Goal: Task Accomplishment & Management: Use online tool/utility

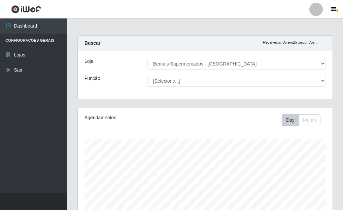
select select "249"
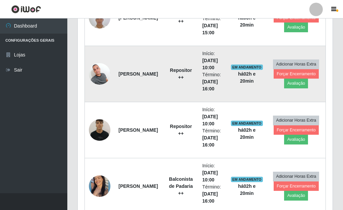
scroll to position [1110, 0]
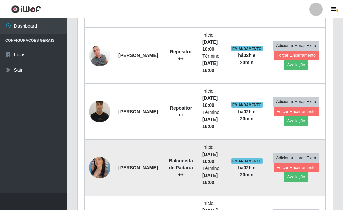
click at [94, 169] on img at bounding box center [100, 167] width 22 height 27
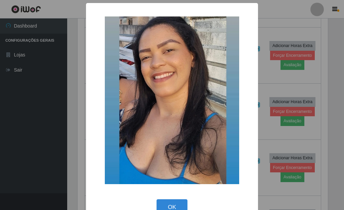
click at [66, 139] on div "× OK Cancel" at bounding box center [172, 105] width 344 height 210
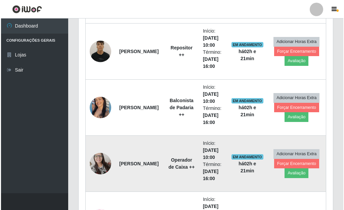
scroll to position [1177, 0]
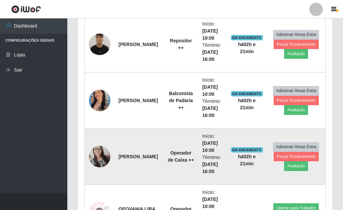
click at [98, 158] on img at bounding box center [100, 156] width 22 height 29
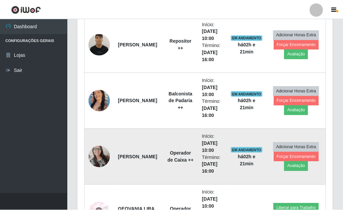
scroll to position [140, 251]
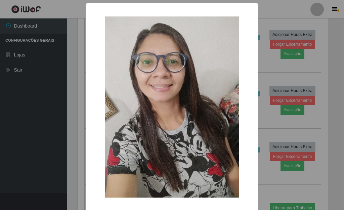
click at [77, 150] on div "× OK Cancel" at bounding box center [172, 105] width 344 height 210
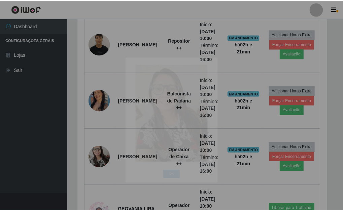
scroll to position [140, 255]
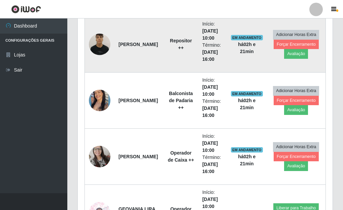
click at [98, 49] on img at bounding box center [100, 44] width 22 height 29
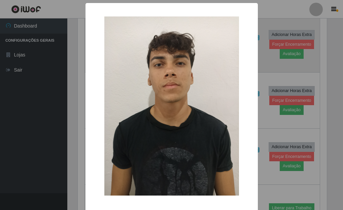
scroll to position [140, 251]
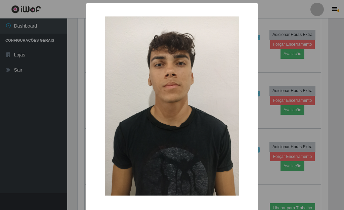
click at [79, 95] on div "× OK Cancel" at bounding box center [172, 105] width 344 height 210
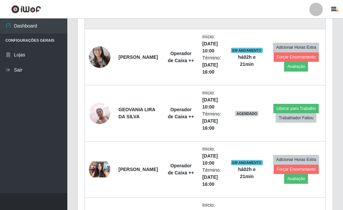
scroll to position [1278, 0]
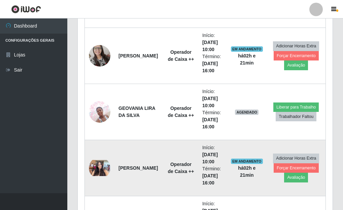
click at [99, 164] on img at bounding box center [100, 168] width 22 height 16
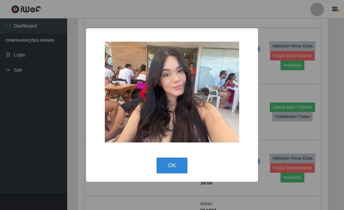
click at [66, 106] on div "× OK Cancel" at bounding box center [172, 105] width 344 height 210
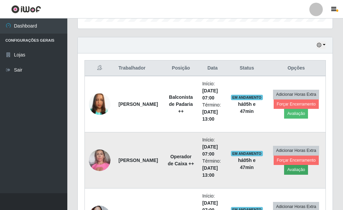
scroll to position [235, 0]
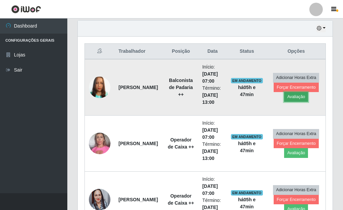
click at [294, 100] on button "Avaliação" at bounding box center [296, 96] width 24 height 9
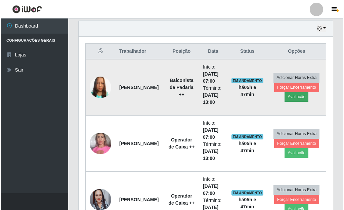
scroll to position [140, 251]
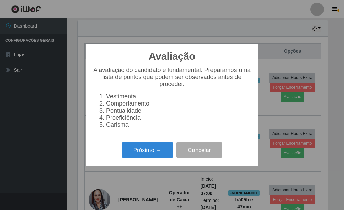
drag, startPoint x: 154, startPoint y: 152, endPoint x: 154, endPoint y: 145, distance: 7.1
click at [154, 145] on div "Próximo → Cancelar" at bounding box center [172, 150] width 159 height 19
drag, startPoint x: 160, startPoint y: 144, endPoint x: 159, endPoint y: 147, distance: 3.4
click at [160, 145] on div "Avaliação × A avaliação do candidato é fundamental. Preparamos uma lista de pon…" at bounding box center [172, 105] width 172 height 123
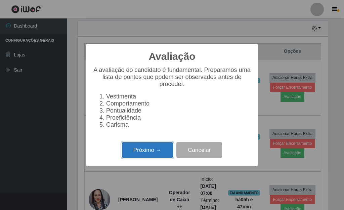
drag, startPoint x: 155, startPoint y: 154, endPoint x: 157, endPoint y: 149, distance: 5.4
click at [157, 149] on button "Próximo →" at bounding box center [147, 150] width 51 height 16
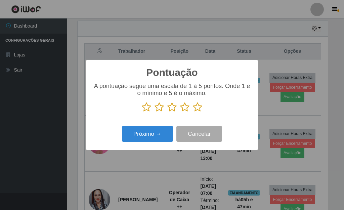
scroll to position [336230, 336119]
click at [199, 109] on icon at bounding box center [197, 107] width 9 height 10
click at [193, 112] on input "radio" at bounding box center [193, 112] width 0 height 0
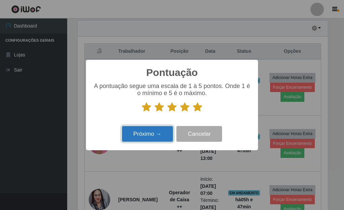
drag, startPoint x: 139, startPoint y: 135, endPoint x: 139, endPoint y: 131, distance: 4.4
click at [139, 131] on button "Próximo →" at bounding box center [147, 134] width 51 height 16
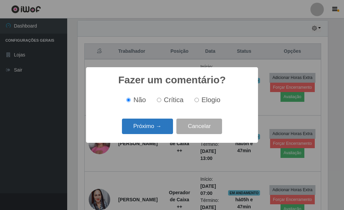
click at [141, 128] on button "Próximo →" at bounding box center [147, 127] width 51 height 16
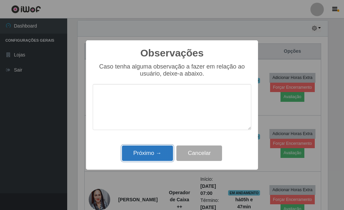
click at [145, 151] on button "Próximo →" at bounding box center [147, 154] width 51 height 16
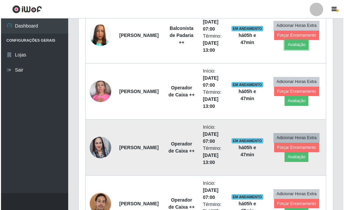
scroll to position [303, 0]
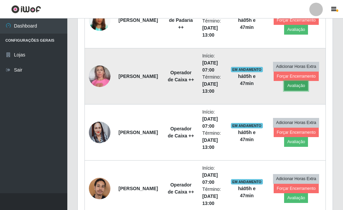
click at [289, 86] on button "Avaliação" at bounding box center [296, 85] width 24 height 9
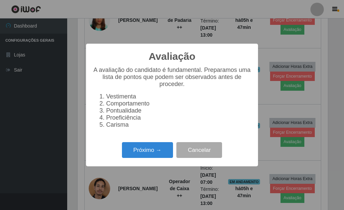
scroll to position [140, 251]
drag, startPoint x: 140, startPoint y: 152, endPoint x: 138, endPoint y: 147, distance: 5.1
click at [138, 147] on button "Próximo →" at bounding box center [147, 150] width 51 height 16
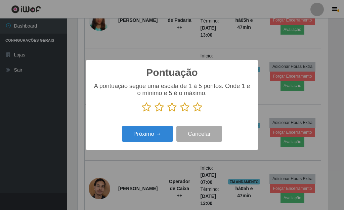
click at [196, 111] on icon at bounding box center [197, 107] width 9 height 10
click at [193, 112] on input "radio" at bounding box center [193, 112] width 0 height 0
drag, startPoint x: 167, startPoint y: 131, endPoint x: 166, endPoint y: 125, distance: 6.1
click at [166, 126] on div "Próximo → Cancelar" at bounding box center [172, 133] width 159 height 19
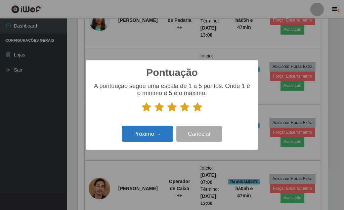
drag, startPoint x: 166, startPoint y: 125, endPoint x: 163, endPoint y: 128, distance: 4.1
click at [167, 126] on div "Próximo → Cancelar" at bounding box center [172, 133] width 159 height 19
click at [152, 135] on button "Próximo →" at bounding box center [147, 134] width 51 height 16
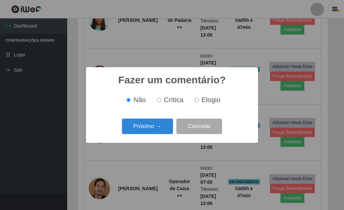
click at [151, 131] on button "Próximo →" at bounding box center [147, 127] width 51 height 16
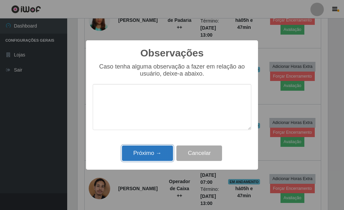
click at [147, 154] on button "Próximo →" at bounding box center [147, 154] width 51 height 16
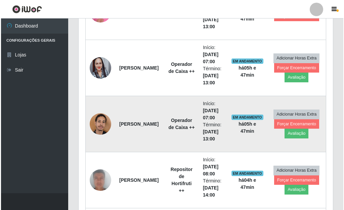
scroll to position [370, 0]
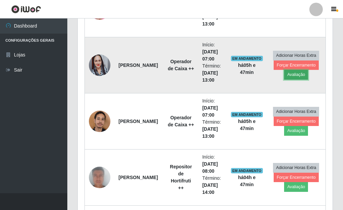
click at [297, 75] on button "Avaliação" at bounding box center [296, 74] width 24 height 9
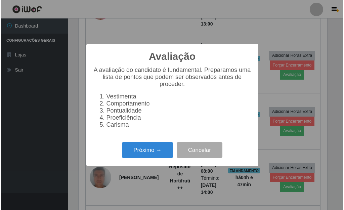
scroll to position [140, 251]
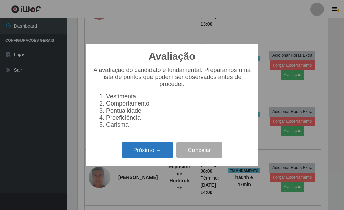
click at [132, 156] on button "Próximo →" at bounding box center [147, 150] width 51 height 16
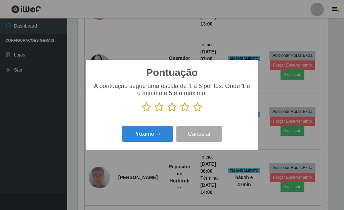
drag, startPoint x: 198, startPoint y: 110, endPoint x: 184, endPoint y: 115, distance: 14.8
click at [198, 110] on icon at bounding box center [197, 107] width 9 height 10
click at [193, 112] on input "radio" at bounding box center [193, 112] width 0 height 0
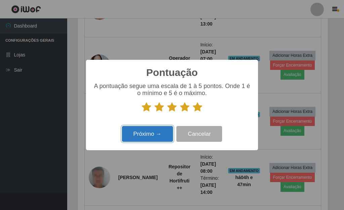
drag, startPoint x: 158, startPoint y: 138, endPoint x: 158, endPoint y: 133, distance: 5.7
click at [158, 133] on button "Próximo →" at bounding box center [147, 134] width 51 height 16
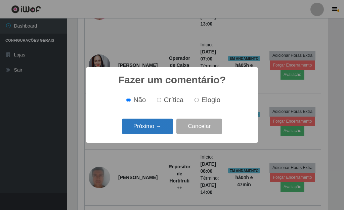
click at [160, 131] on button "Próximo →" at bounding box center [147, 127] width 51 height 16
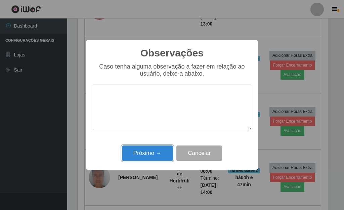
drag, startPoint x: 144, startPoint y: 153, endPoint x: 180, endPoint y: 144, distance: 37.1
click at [146, 153] on button "Próximo →" at bounding box center [147, 154] width 51 height 16
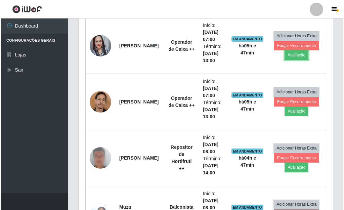
scroll to position [404, 0]
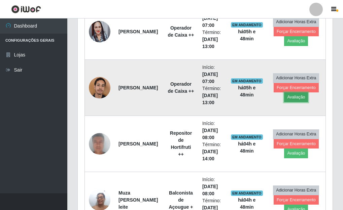
click at [299, 100] on button "Avaliação" at bounding box center [296, 97] width 24 height 9
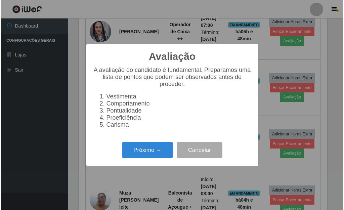
scroll to position [140, 251]
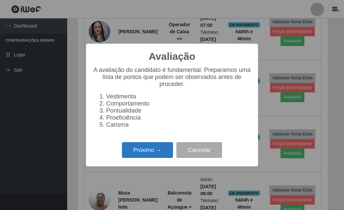
click at [138, 154] on button "Próximo →" at bounding box center [147, 150] width 51 height 16
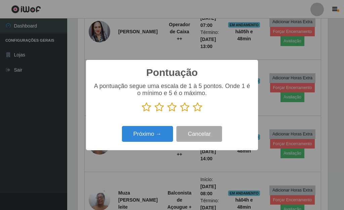
click at [200, 111] on icon at bounding box center [197, 107] width 9 height 10
click at [193, 112] on input "radio" at bounding box center [193, 112] width 0 height 0
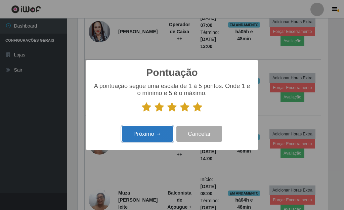
drag, startPoint x: 152, startPoint y: 134, endPoint x: 153, endPoint y: 131, distance: 3.4
click at [153, 131] on button "Próximo →" at bounding box center [147, 134] width 51 height 16
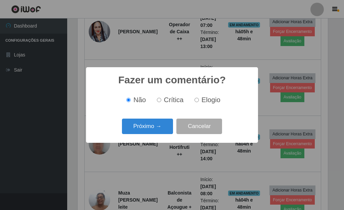
click at [153, 128] on button "Próximo →" at bounding box center [147, 127] width 51 height 16
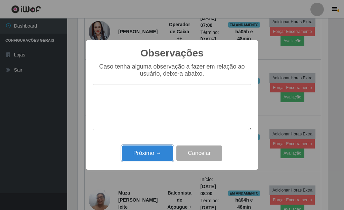
drag, startPoint x: 142, startPoint y: 159, endPoint x: 155, endPoint y: 149, distance: 15.9
click at [143, 158] on button "Próximo →" at bounding box center [147, 154] width 51 height 16
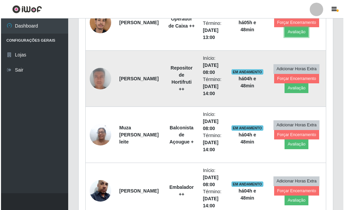
scroll to position [471, 0]
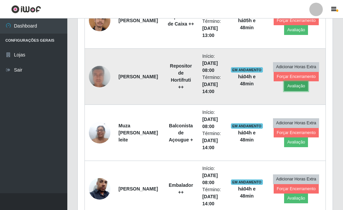
click at [293, 89] on button "Avaliação" at bounding box center [296, 85] width 24 height 9
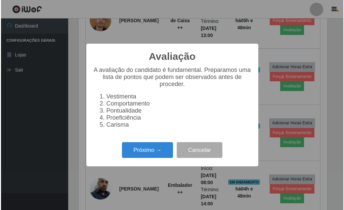
scroll to position [140, 251]
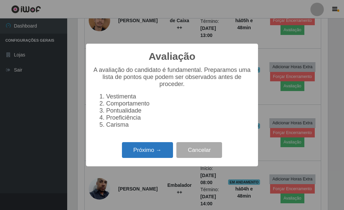
click at [128, 157] on button "Próximo →" at bounding box center [147, 150] width 51 height 16
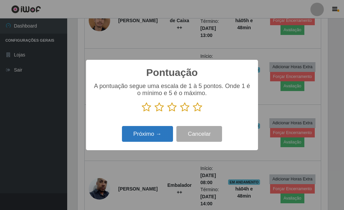
scroll to position [336230, 336119]
click at [197, 109] on icon at bounding box center [197, 107] width 9 height 10
click at [193, 112] on input "radio" at bounding box center [193, 112] width 0 height 0
click at [145, 132] on button "Próximo →" at bounding box center [147, 134] width 51 height 16
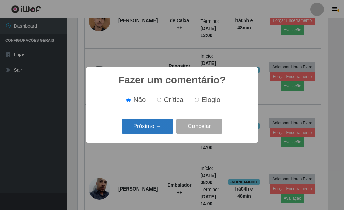
click at [146, 130] on button "Próximo →" at bounding box center [147, 127] width 51 height 16
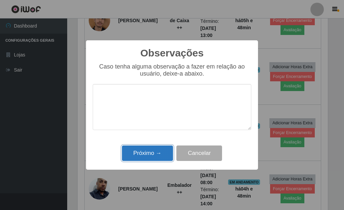
click at [134, 153] on button "Próximo →" at bounding box center [147, 154] width 51 height 16
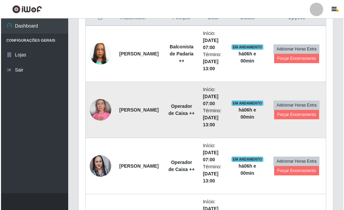
scroll to position [235, 0]
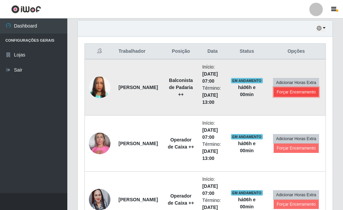
click at [295, 95] on button "Forçar Encerramento" at bounding box center [295, 91] width 45 height 9
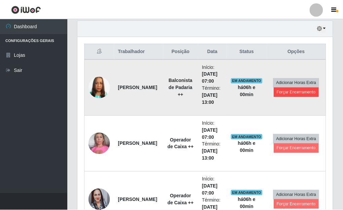
scroll to position [140, 251]
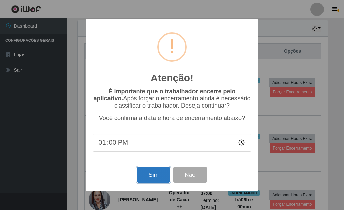
click at [156, 178] on button "Sim" at bounding box center [153, 175] width 33 height 16
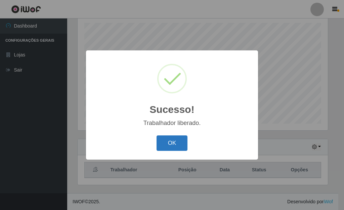
click at [174, 141] on button "OK" at bounding box center [172, 144] width 31 height 16
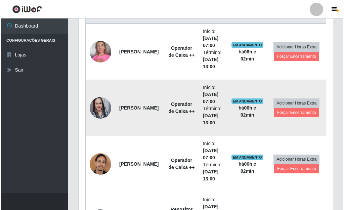
scroll to position [285, 0]
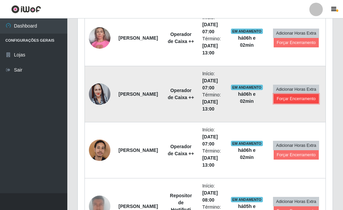
click at [298, 102] on button "Forçar Encerramento" at bounding box center [295, 98] width 45 height 9
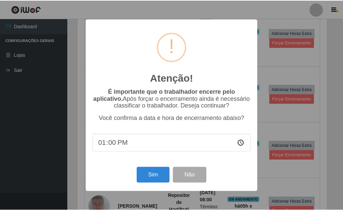
scroll to position [140, 251]
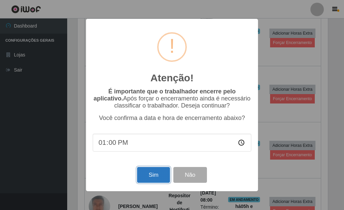
click at [154, 180] on button "Sim" at bounding box center [153, 175] width 33 height 16
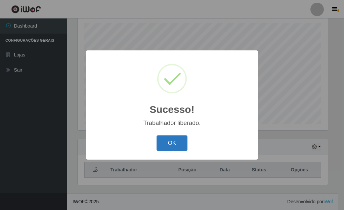
click at [171, 147] on button "OK" at bounding box center [172, 144] width 31 height 16
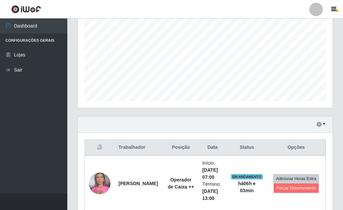
scroll to position [184, 0]
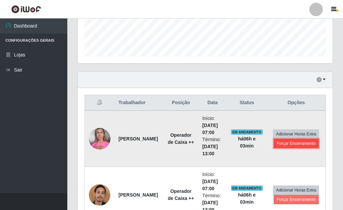
click at [286, 145] on button "Forçar Encerramento" at bounding box center [295, 143] width 45 height 9
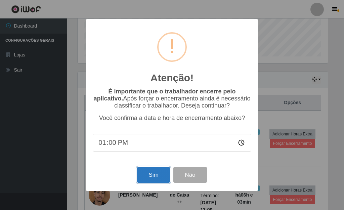
click at [158, 176] on button "Sim" at bounding box center [153, 175] width 33 height 16
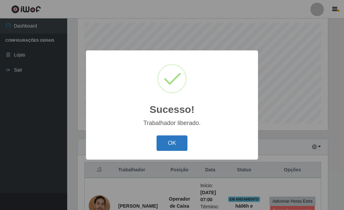
click at [170, 143] on button "OK" at bounding box center [172, 144] width 31 height 16
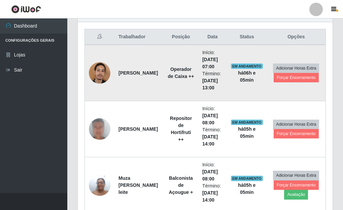
scroll to position [251, 0]
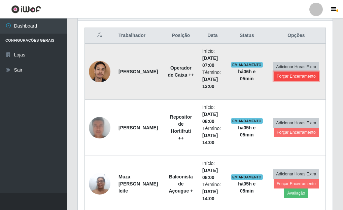
click at [299, 79] on button "Forçar Encerramento" at bounding box center [295, 76] width 45 height 9
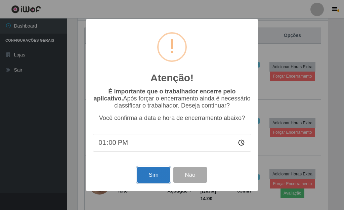
click at [160, 178] on button "Sim" at bounding box center [153, 175] width 33 height 16
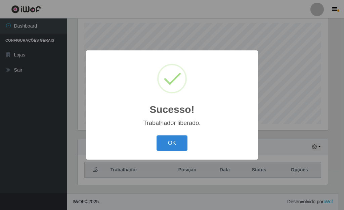
click at [174, 153] on div "OK Cancel" at bounding box center [172, 143] width 159 height 19
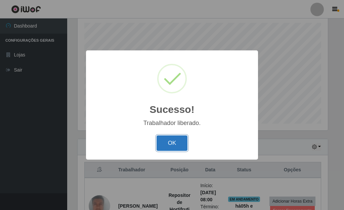
click at [174, 148] on button "OK" at bounding box center [172, 144] width 31 height 16
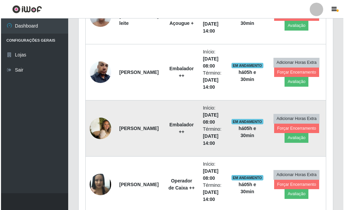
scroll to position [367, 0]
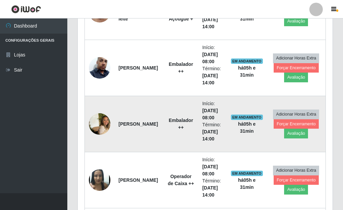
click at [106, 124] on img at bounding box center [100, 124] width 22 height 33
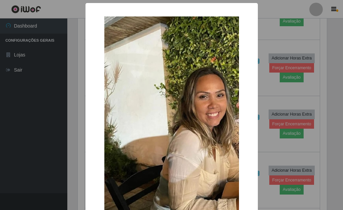
scroll to position [140, 251]
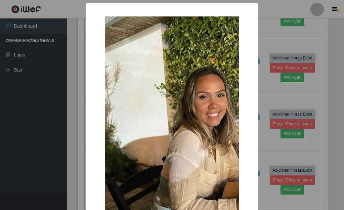
click at [149, 142] on img at bounding box center [172, 120] width 135 height 208
click at [59, 123] on div "× OK Cancel" at bounding box center [172, 105] width 344 height 210
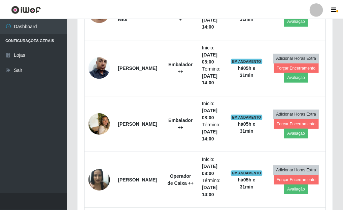
scroll to position [140, 255]
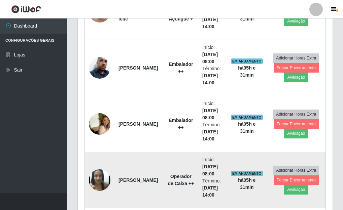
click at [99, 181] on img at bounding box center [100, 180] width 22 height 26
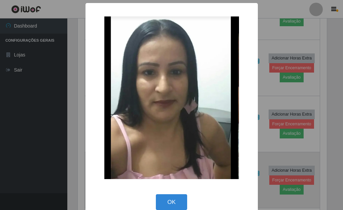
scroll to position [140, 251]
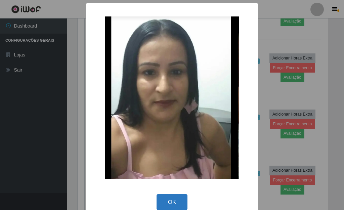
click at [167, 205] on button "OK" at bounding box center [172, 202] width 31 height 16
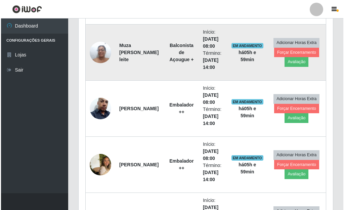
scroll to position [334, 0]
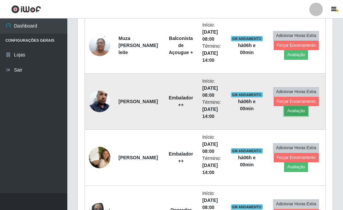
click at [290, 111] on button "Avaliação" at bounding box center [296, 110] width 24 height 9
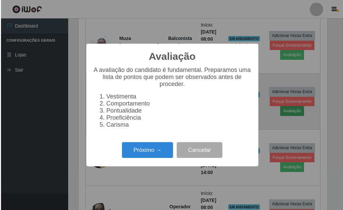
scroll to position [140, 251]
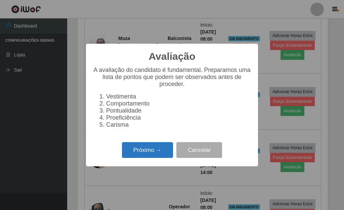
click at [153, 157] on button "Próximo →" at bounding box center [147, 150] width 51 height 16
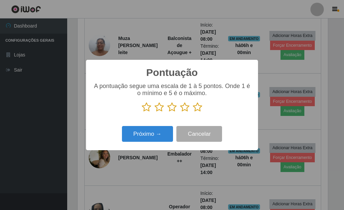
click at [198, 111] on icon at bounding box center [197, 107] width 9 height 10
click at [193, 112] on input "radio" at bounding box center [193, 112] width 0 height 0
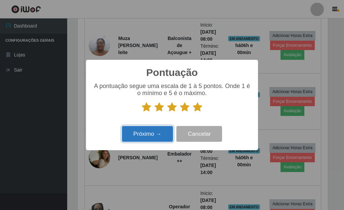
click at [159, 137] on button "Próximo →" at bounding box center [147, 134] width 51 height 16
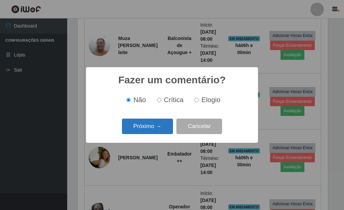
click at [165, 128] on button "Próximo →" at bounding box center [147, 127] width 51 height 16
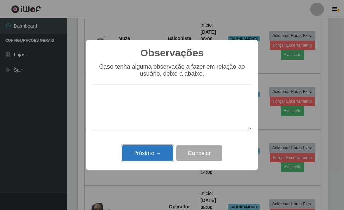
click at [158, 156] on button "Próximo →" at bounding box center [147, 154] width 51 height 16
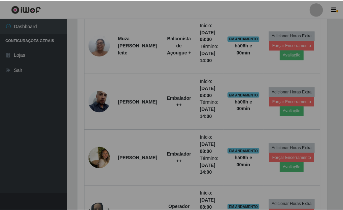
scroll to position [140, 255]
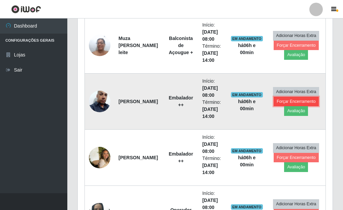
click at [294, 102] on button "Forçar Encerramento" at bounding box center [295, 101] width 45 height 9
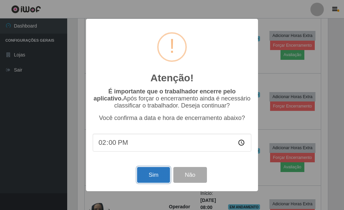
click at [154, 177] on button "Sim" at bounding box center [153, 175] width 33 height 16
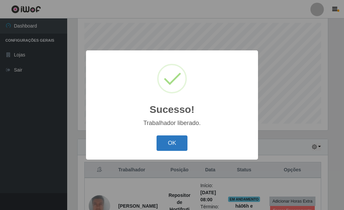
click at [168, 143] on button "OK" at bounding box center [172, 144] width 31 height 16
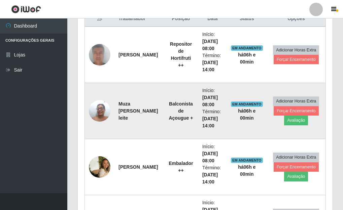
scroll to position [285, 0]
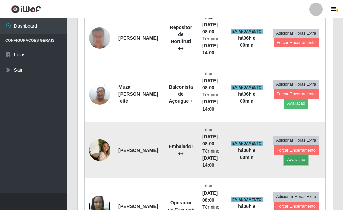
click at [294, 160] on button "Avaliação" at bounding box center [296, 159] width 24 height 9
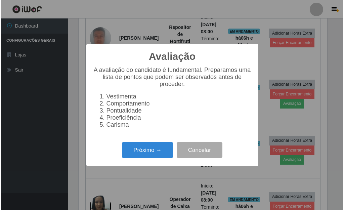
scroll to position [140, 251]
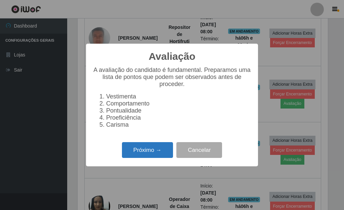
click at [171, 158] on button "Próximo →" at bounding box center [147, 150] width 51 height 16
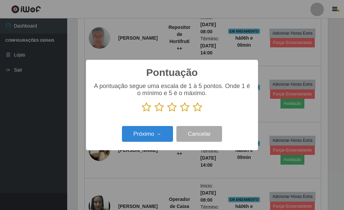
click at [198, 110] on icon at bounding box center [197, 107] width 9 height 10
click at [193, 112] on input "radio" at bounding box center [193, 112] width 0 height 0
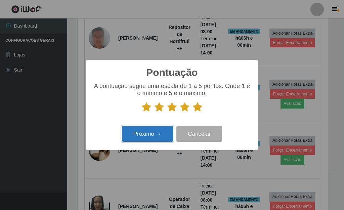
click at [162, 136] on button "Próximo →" at bounding box center [147, 134] width 51 height 16
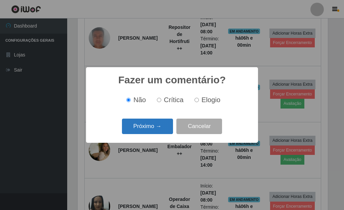
click at [164, 130] on button "Próximo →" at bounding box center [147, 127] width 51 height 16
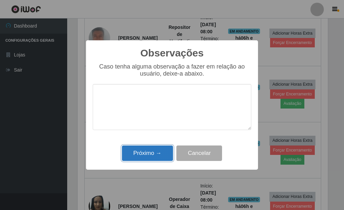
click at [154, 152] on button "Próximo →" at bounding box center [147, 154] width 51 height 16
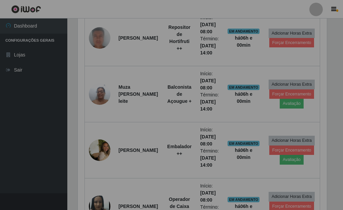
scroll to position [140, 255]
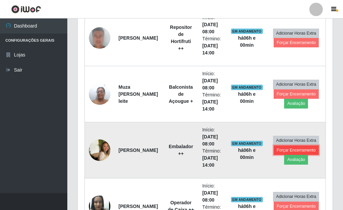
click at [285, 150] on button "Forçar Encerramento" at bounding box center [295, 150] width 45 height 9
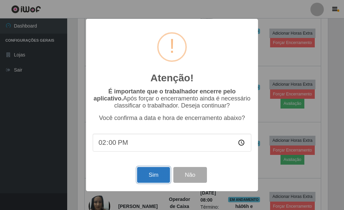
click at [157, 177] on button "Sim" at bounding box center [153, 175] width 33 height 16
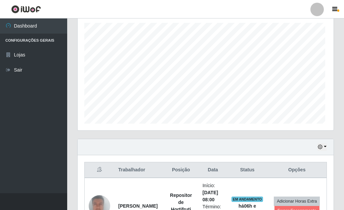
scroll to position [336230, 336119]
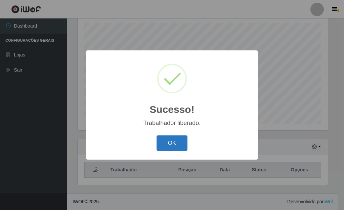
click at [173, 143] on button "OK" at bounding box center [172, 144] width 31 height 16
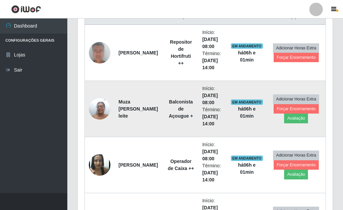
scroll to position [285, 0]
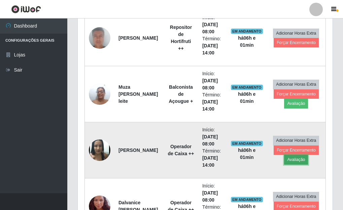
click at [302, 162] on button "Avaliação" at bounding box center [296, 159] width 24 height 9
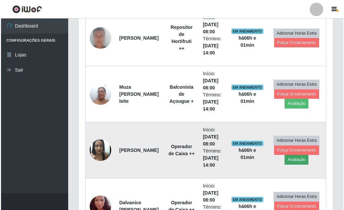
scroll to position [140, 251]
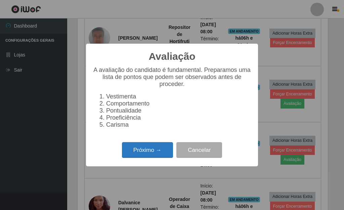
click at [147, 151] on button "Próximo →" at bounding box center [147, 150] width 51 height 16
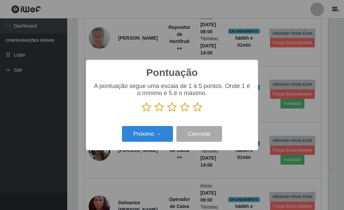
click at [199, 110] on icon at bounding box center [197, 107] width 9 height 10
click at [193, 112] on input "radio" at bounding box center [193, 112] width 0 height 0
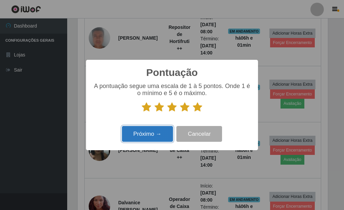
click at [159, 134] on button "Próximo →" at bounding box center [147, 134] width 51 height 16
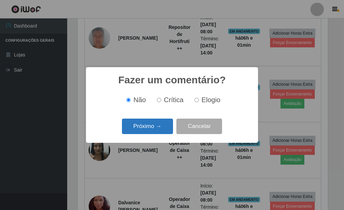
click at [160, 133] on button "Próximo →" at bounding box center [147, 127] width 51 height 16
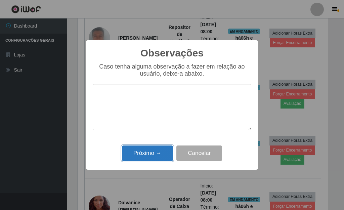
click at [149, 155] on button "Próximo →" at bounding box center [147, 154] width 51 height 16
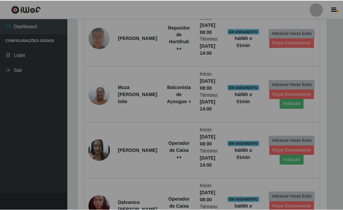
scroll to position [140, 255]
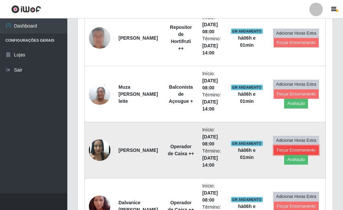
click at [290, 149] on button "Forçar Encerramento" at bounding box center [295, 150] width 45 height 9
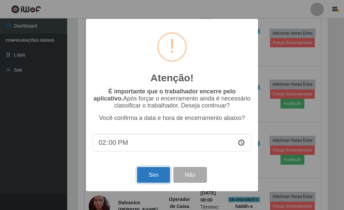
click at [165, 175] on button "Sim" at bounding box center [153, 175] width 33 height 16
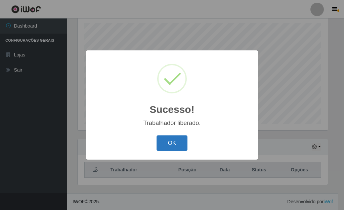
click at [178, 143] on button "OK" at bounding box center [172, 144] width 31 height 16
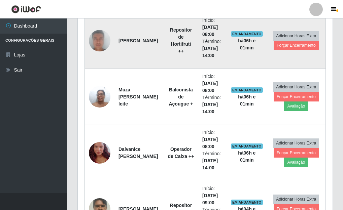
scroll to position [285, 0]
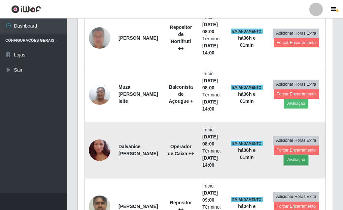
click at [301, 158] on button "Avaliação" at bounding box center [296, 159] width 24 height 9
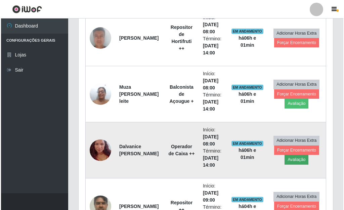
scroll to position [140, 251]
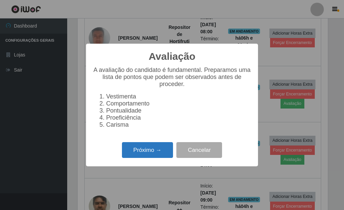
click at [145, 151] on button "Próximo →" at bounding box center [147, 150] width 51 height 16
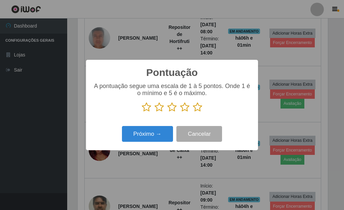
scroll to position [336230, 336119]
click at [199, 108] on icon at bounding box center [197, 107] width 9 height 10
click at [193, 112] on input "radio" at bounding box center [193, 112] width 0 height 0
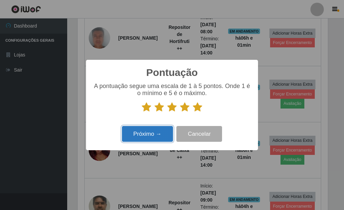
click at [152, 136] on button "Próximo →" at bounding box center [147, 134] width 51 height 16
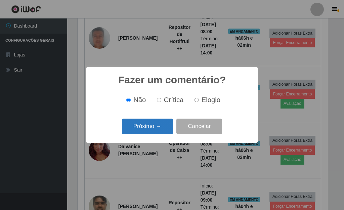
click at [159, 124] on button "Próximo →" at bounding box center [147, 127] width 51 height 16
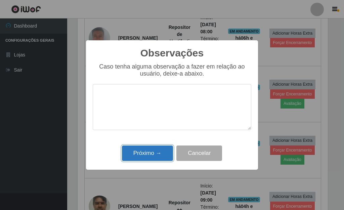
click at [153, 152] on button "Próximo →" at bounding box center [147, 154] width 51 height 16
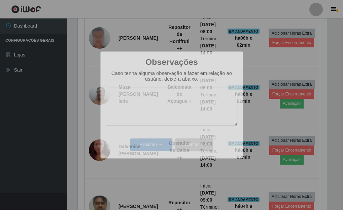
scroll to position [140, 255]
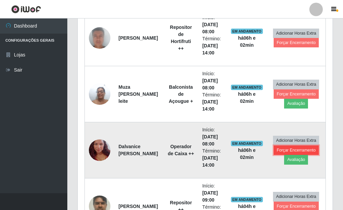
click at [309, 151] on button "Forçar Encerramento" at bounding box center [295, 150] width 45 height 9
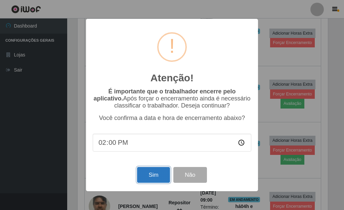
click at [165, 175] on button "Sim" at bounding box center [153, 175] width 33 height 16
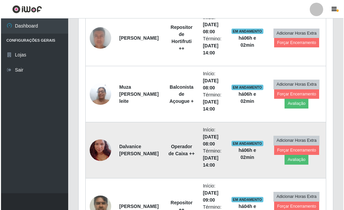
scroll to position [117, 0]
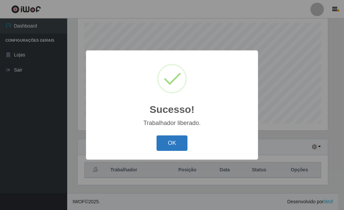
click at [180, 142] on button "OK" at bounding box center [172, 144] width 31 height 16
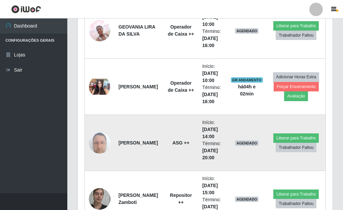
scroll to position [924, 0]
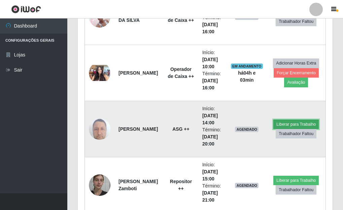
click at [305, 125] on button "Liberar para Trabalho" at bounding box center [295, 124] width 45 height 9
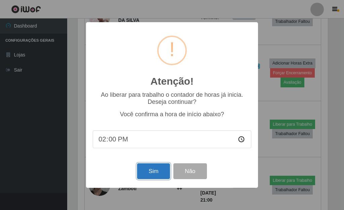
click at [159, 175] on button "Sim" at bounding box center [153, 171] width 33 height 16
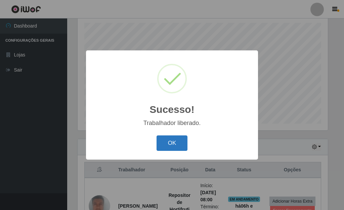
click at [180, 150] on button "OK" at bounding box center [172, 144] width 31 height 16
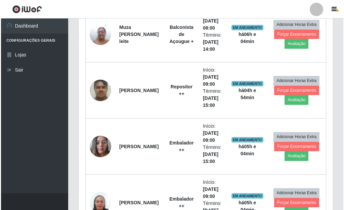
scroll to position [285, 0]
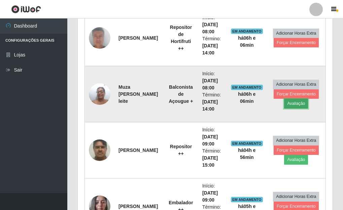
click at [300, 105] on button "Avaliação" at bounding box center [296, 103] width 24 height 9
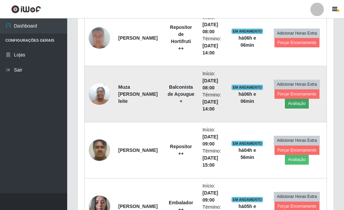
scroll to position [140, 251]
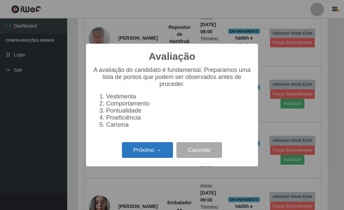
click at [144, 157] on button "Próximo →" at bounding box center [147, 150] width 51 height 16
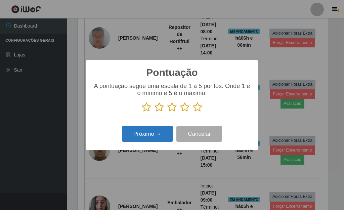
click at [148, 136] on button "Próximo →" at bounding box center [147, 134] width 51 height 16
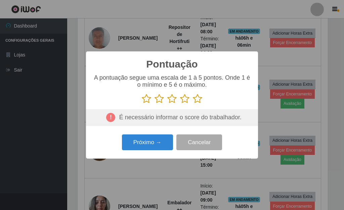
click at [197, 102] on icon at bounding box center [197, 99] width 9 height 10
click at [193, 104] on input "radio" at bounding box center [193, 104] width 0 height 0
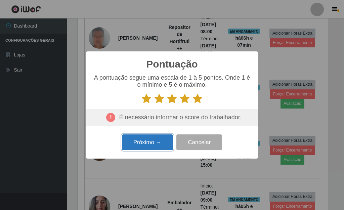
click at [160, 145] on button "Próximo →" at bounding box center [147, 143] width 51 height 16
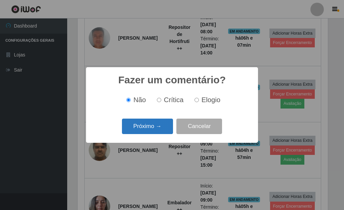
click at [158, 129] on button "Próximo →" at bounding box center [147, 127] width 51 height 16
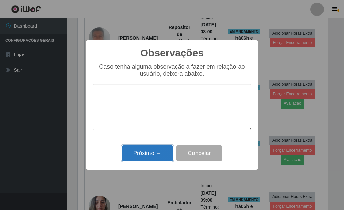
click at [149, 153] on button "Próximo →" at bounding box center [147, 154] width 51 height 16
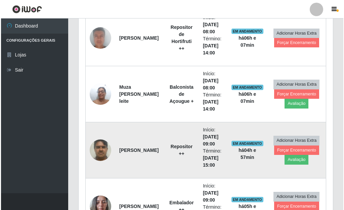
scroll to position [140, 255]
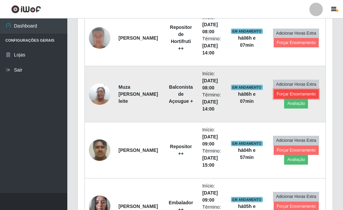
click at [294, 93] on button "Forçar Encerramento" at bounding box center [295, 93] width 45 height 9
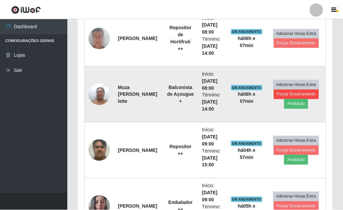
scroll to position [140, 251]
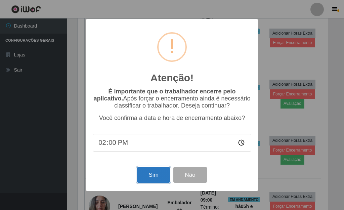
click at [154, 177] on button "Sim" at bounding box center [153, 175] width 33 height 16
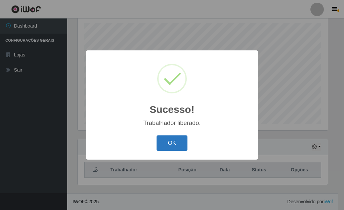
click at [176, 143] on button "OK" at bounding box center [172, 144] width 31 height 16
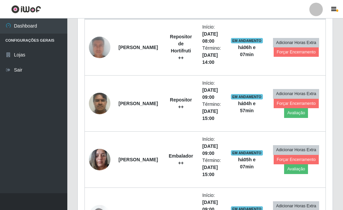
scroll to position [285, 0]
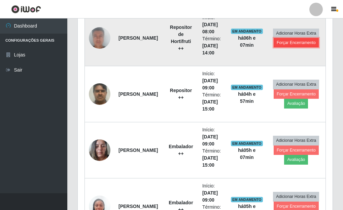
click at [292, 44] on button "Forçar Encerramento" at bounding box center [295, 42] width 45 height 9
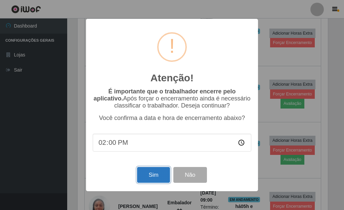
click at [154, 179] on button "Sim" at bounding box center [153, 175] width 33 height 16
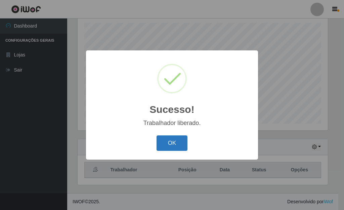
click at [180, 146] on button "OK" at bounding box center [172, 144] width 31 height 16
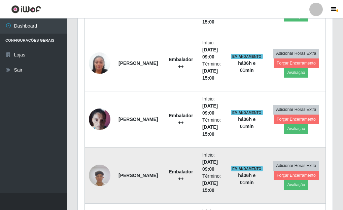
scroll to position [352, 0]
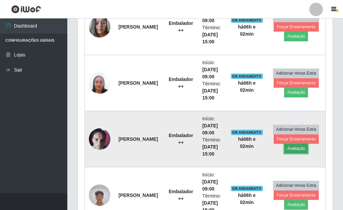
click at [293, 151] on button "Avaliação" at bounding box center [296, 148] width 24 height 9
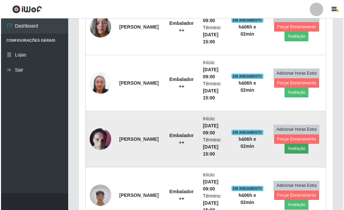
scroll to position [140, 251]
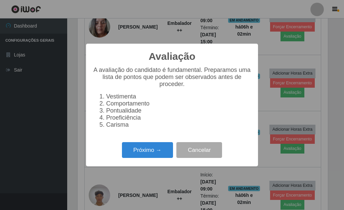
click at [270, 109] on div "Avaliação × A avaliação do candidato é fundamental. Preparamos uma lista de pon…" at bounding box center [172, 105] width 344 height 210
click at [339, 109] on div "Avaliação × A avaliação do candidato é fundamental. Preparamos uma lista de pon…" at bounding box center [172, 105] width 344 height 210
click at [101, 146] on div "Próximo → Cancelar" at bounding box center [172, 150] width 159 height 19
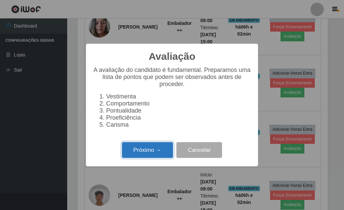
click at [148, 156] on button "Próximo →" at bounding box center [147, 150] width 51 height 16
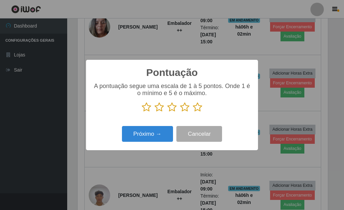
click at [192, 106] on p at bounding box center [172, 107] width 159 height 10
click at [195, 110] on icon at bounding box center [197, 107] width 9 height 10
click at [193, 112] on input "radio" at bounding box center [193, 112] width 0 height 0
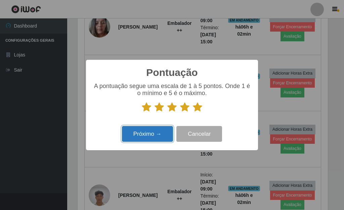
click at [151, 133] on button "Próximo →" at bounding box center [147, 134] width 51 height 16
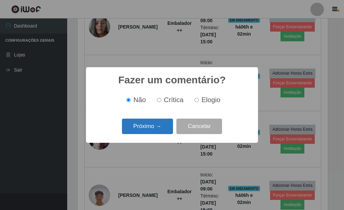
click at [151, 132] on button "Próximo →" at bounding box center [147, 127] width 51 height 16
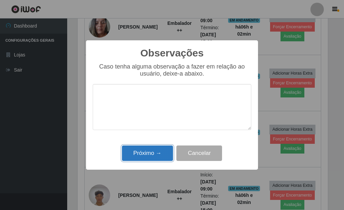
click at [145, 155] on button "Próximo →" at bounding box center [147, 154] width 51 height 16
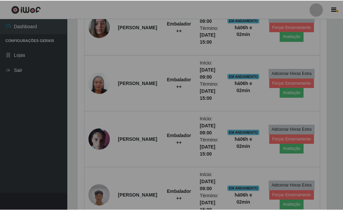
scroll to position [140, 255]
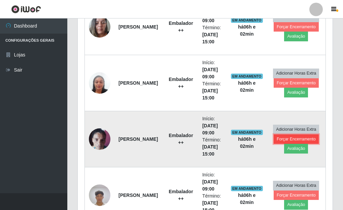
click at [292, 139] on button "Forçar Encerramento" at bounding box center [295, 139] width 45 height 9
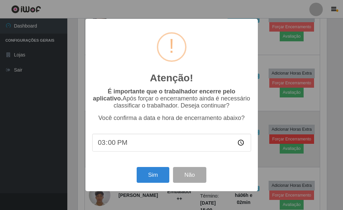
scroll to position [140, 251]
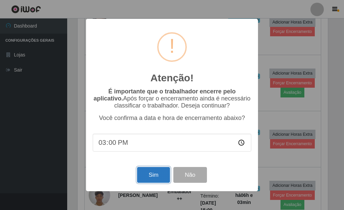
click at [156, 180] on button "Sim" at bounding box center [153, 175] width 33 height 16
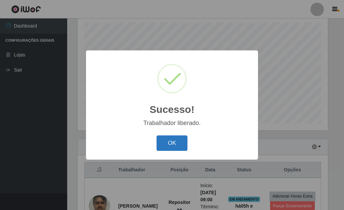
click at [180, 144] on button "OK" at bounding box center [172, 144] width 31 height 16
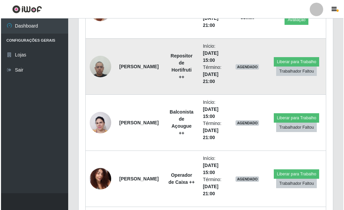
scroll to position [1092, 0]
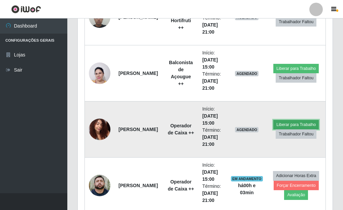
click at [297, 125] on button "Liberar para Trabalho" at bounding box center [295, 124] width 45 height 9
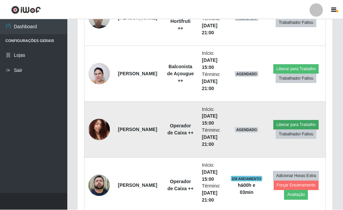
scroll to position [140, 251]
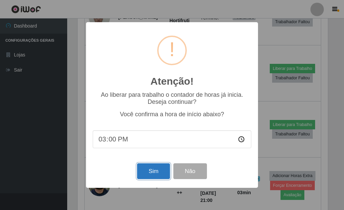
click at [151, 172] on button "Sim" at bounding box center [153, 171] width 33 height 16
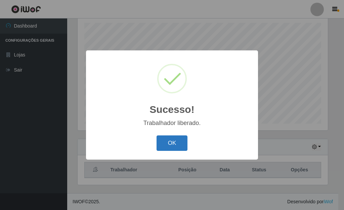
click at [176, 144] on button "OK" at bounding box center [172, 144] width 31 height 16
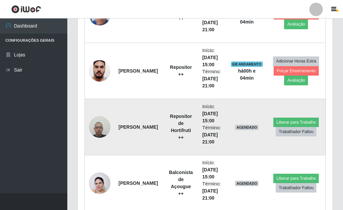
scroll to position [890, 0]
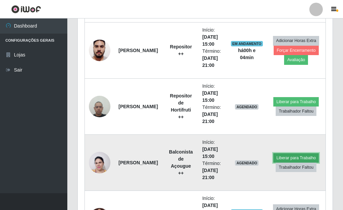
click at [296, 158] on button "Liberar para Trabalho" at bounding box center [295, 157] width 45 height 9
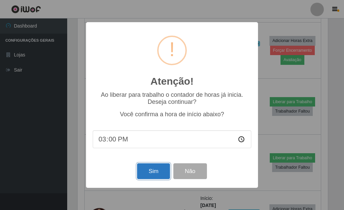
click at [153, 174] on button "Sim" at bounding box center [153, 171] width 33 height 16
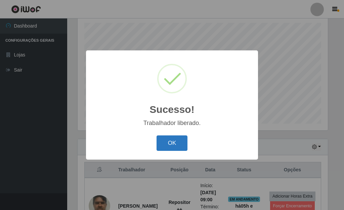
click at [171, 147] on button "OK" at bounding box center [172, 144] width 31 height 16
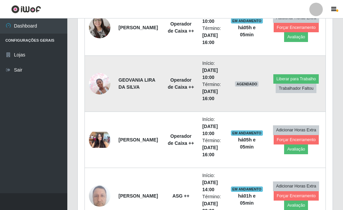
scroll to position [520, 0]
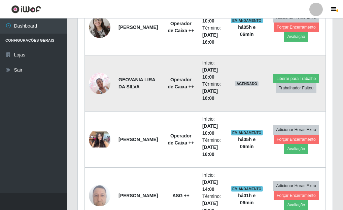
click at [97, 88] on img at bounding box center [100, 83] width 22 height 29
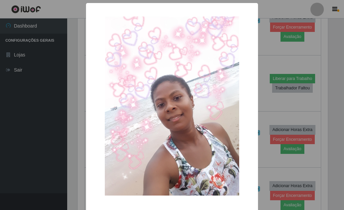
click at [269, 67] on div "× OK Cancel" at bounding box center [172, 105] width 344 height 210
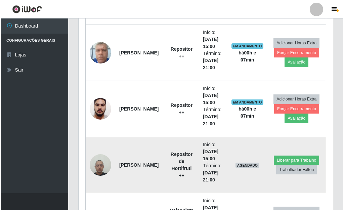
scroll to position [789, 0]
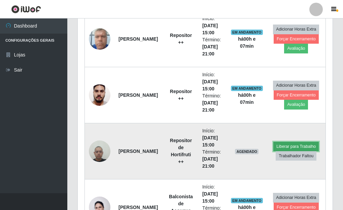
click at [297, 147] on button "Liberar para Trabalho" at bounding box center [295, 146] width 45 height 9
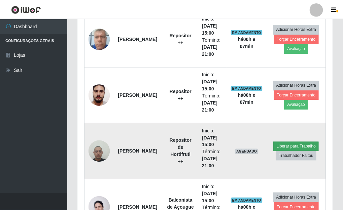
scroll to position [140, 251]
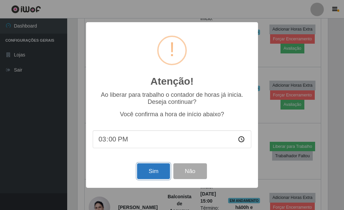
click at [157, 173] on button "Sim" at bounding box center [153, 171] width 33 height 16
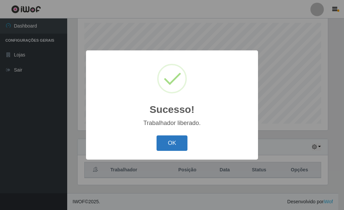
click at [173, 143] on button "OK" at bounding box center [172, 144] width 31 height 16
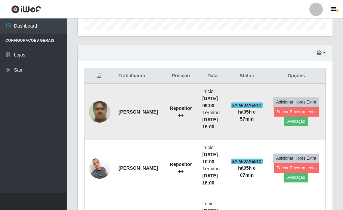
scroll to position [218, 0]
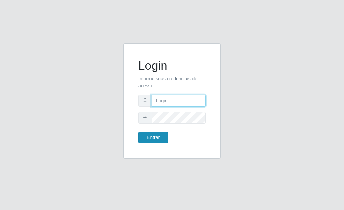
type input "[PERSON_NAME]"
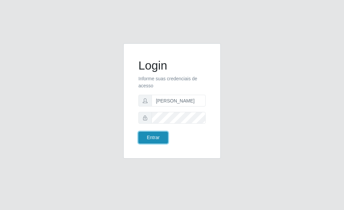
click at [159, 140] on button "Entrar" at bounding box center [154, 138] width 30 height 12
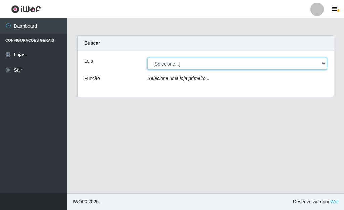
click at [325, 64] on select "[Selecione...] Bemais Supermercados - [GEOGRAPHIC_DATA]" at bounding box center [238, 64] width 180 height 12
select select "249"
click at [148, 58] on select "[Selecione...] Bemais Supermercados - [GEOGRAPHIC_DATA]" at bounding box center [238, 64] width 180 height 12
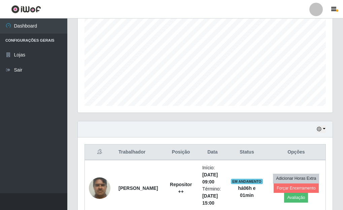
scroll to position [235, 0]
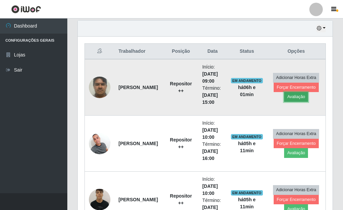
click at [292, 99] on button "Avaliação" at bounding box center [296, 96] width 24 height 9
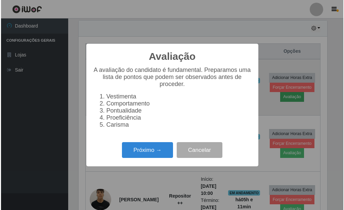
scroll to position [140, 251]
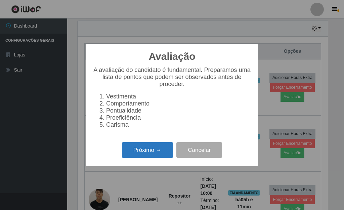
click at [149, 154] on button "Próximo →" at bounding box center [147, 150] width 51 height 16
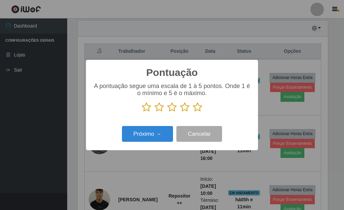
scroll to position [336230, 336119]
click at [156, 138] on button "Próximo →" at bounding box center [147, 134] width 51 height 16
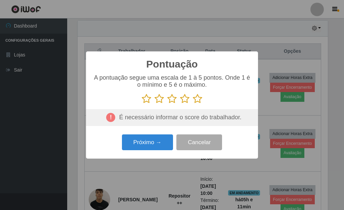
click at [200, 99] on icon at bounding box center [197, 99] width 9 height 10
click at [193, 104] on input "radio" at bounding box center [193, 104] width 0 height 0
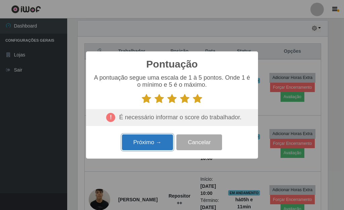
click at [152, 145] on button "Próximo →" at bounding box center [147, 143] width 51 height 16
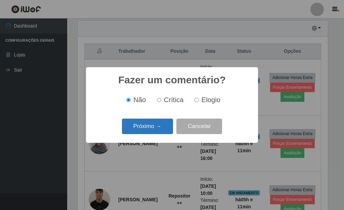
click at [154, 128] on button "Próximo →" at bounding box center [147, 127] width 51 height 16
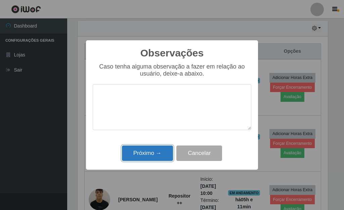
click at [156, 156] on button "Próximo →" at bounding box center [147, 154] width 51 height 16
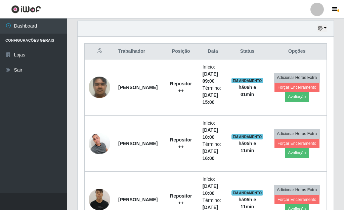
scroll to position [140, 255]
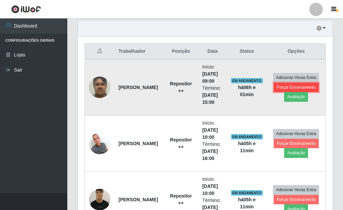
click at [280, 89] on button "Forçar Encerramento" at bounding box center [295, 87] width 45 height 9
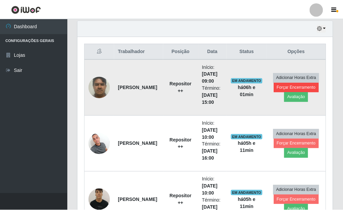
scroll to position [140, 251]
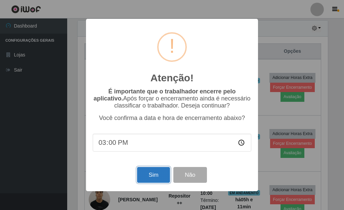
click at [154, 175] on button "Sim" at bounding box center [153, 175] width 33 height 16
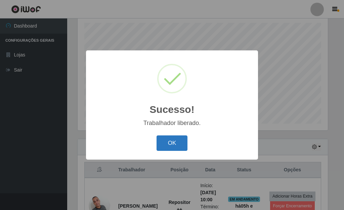
click at [170, 144] on button "OK" at bounding box center [172, 144] width 31 height 16
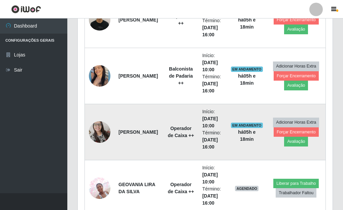
scroll to position [386, 0]
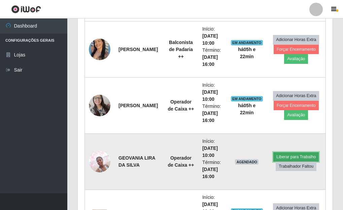
click at [283, 157] on button "Liberar para Trabalho" at bounding box center [295, 156] width 45 height 9
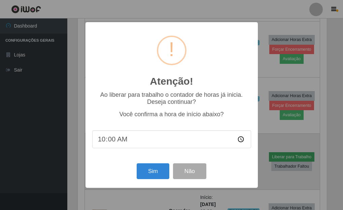
scroll to position [140, 251]
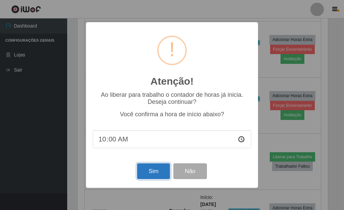
click at [156, 176] on button "Sim" at bounding box center [153, 171] width 33 height 16
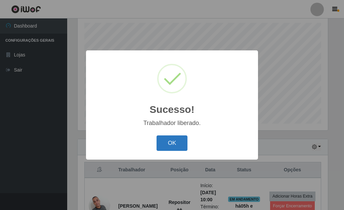
click at [170, 148] on button "OK" at bounding box center [172, 144] width 31 height 16
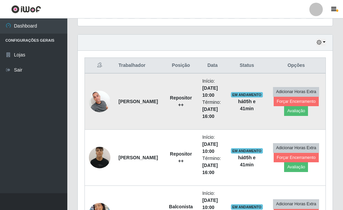
scroll to position [235, 0]
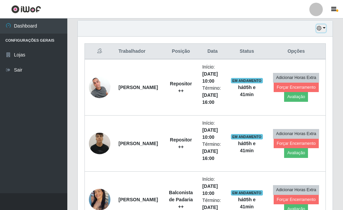
click at [325, 27] on button "button" at bounding box center [320, 29] width 9 height 8
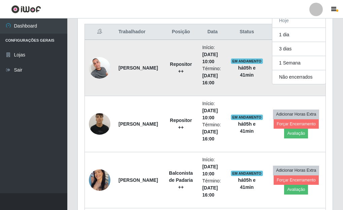
scroll to position [269, 0]
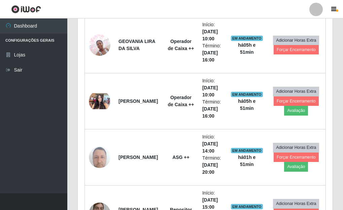
scroll to position [489, 0]
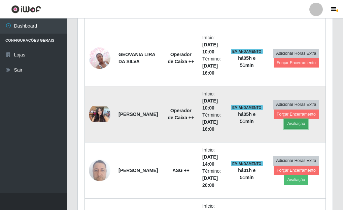
click at [289, 123] on button "Avaliação" at bounding box center [296, 123] width 24 height 9
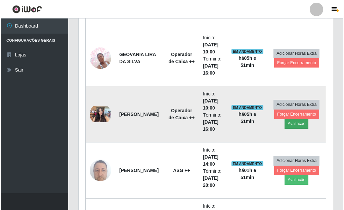
scroll to position [140, 251]
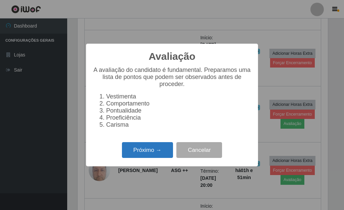
click at [143, 154] on button "Próximo →" at bounding box center [147, 150] width 51 height 16
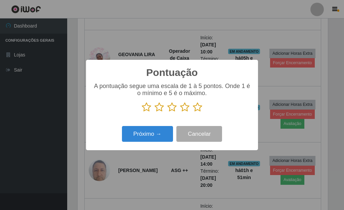
click at [199, 109] on icon at bounding box center [197, 107] width 9 height 10
click at [193, 112] on input "radio" at bounding box center [193, 112] width 0 height 0
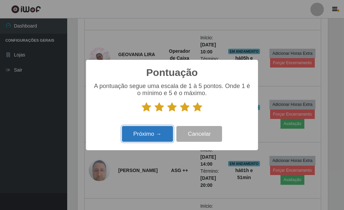
click at [141, 132] on button "Próximo →" at bounding box center [147, 134] width 51 height 16
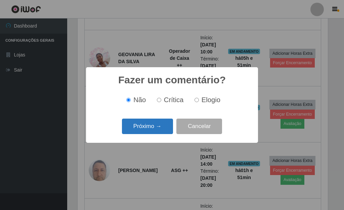
click at [152, 127] on button "Próximo →" at bounding box center [147, 127] width 51 height 16
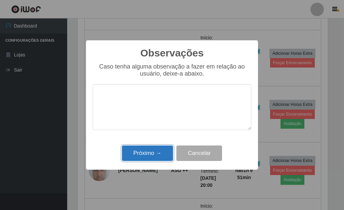
click at [151, 147] on button "Próximo →" at bounding box center [147, 154] width 51 height 16
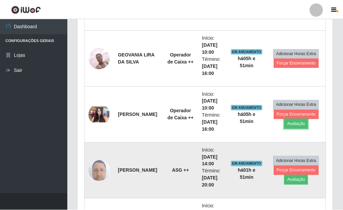
scroll to position [140, 255]
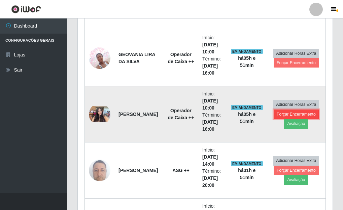
click at [277, 114] on button "Forçar Encerramento" at bounding box center [295, 114] width 45 height 9
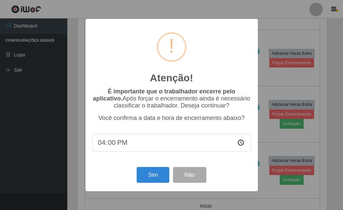
scroll to position [140, 251]
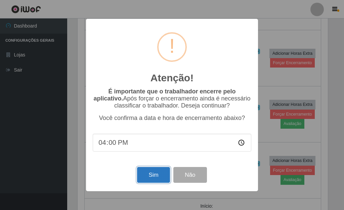
click at [145, 179] on button "Sim" at bounding box center [153, 175] width 33 height 16
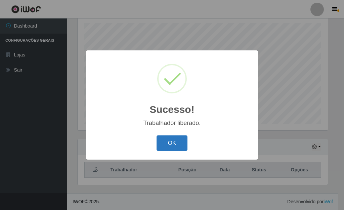
click at [171, 144] on button "OK" at bounding box center [172, 144] width 31 height 16
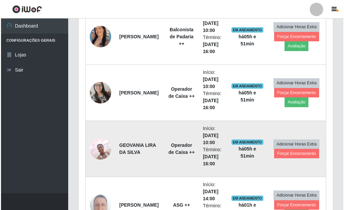
scroll to position [419, 0]
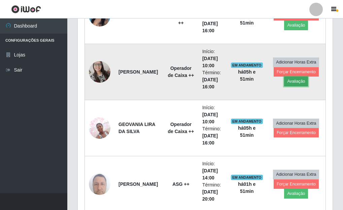
click at [298, 82] on button "Avaliação" at bounding box center [296, 81] width 24 height 9
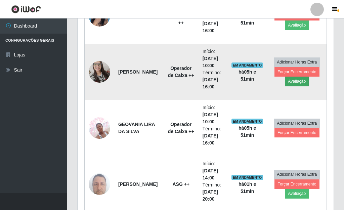
scroll to position [140, 251]
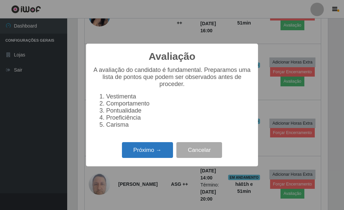
click at [161, 152] on button "Próximo →" at bounding box center [147, 150] width 51 height 16
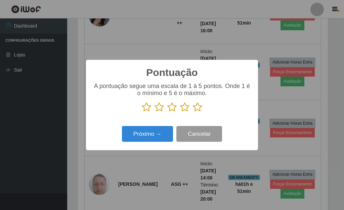
scroll to position [336230, 336119]
click at [197, 112] on icon at bounding box center [197, 107] width 9 height 10
click at [193, 112] on input "radio" at bounding box center [193, 112] width 0 height 0
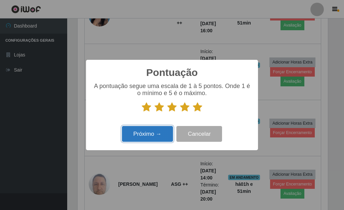
click at [153, 133] on button "Próximo →" at bounding box center [147, 134] width 51 height 16
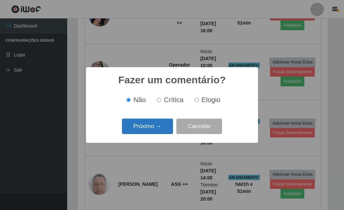
click at [150, 128] on button "Próximo →" at bounding box center [147, 127] width 51 height 16
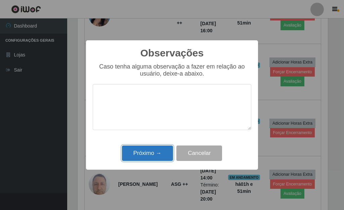
click at [159, 150] on button "Próximo →" at bounding box center [147, 154] width 51 height 16
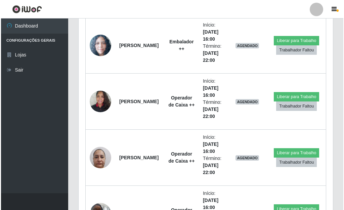
scroll to position [1361, 0]
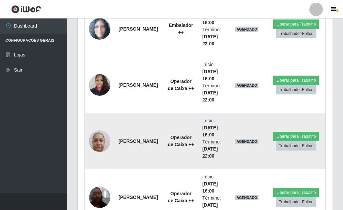
click at [101, 141] on img at bounding box center [100, 141] width 22 height 29
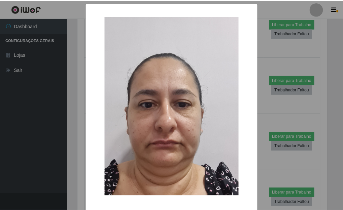
scroll to position [28, 0]
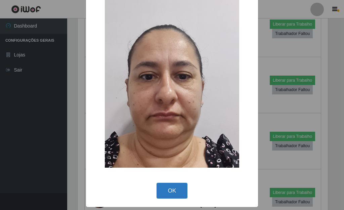
drag, startPoint x: 173, startPoint y: 188, endPoint x: 171, endPoint y: 183, distance: 4.7
click at [172, 187] on button "OK" at bounding box center [172, 191] width 31 height 16
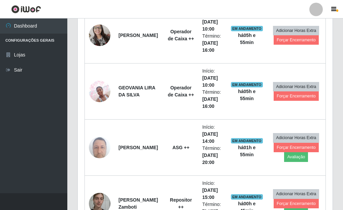
scroll to position [453, 0]
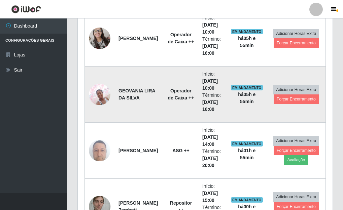
click at [97, 96] on img at bounding box center [100, 94] width 22 height 29
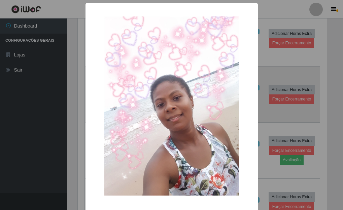
scroll to position [140, 251]
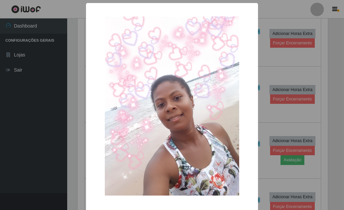
click at [265, 75] on div "× OK Cancel" at bounding box center [172, 105] width 344 height 210
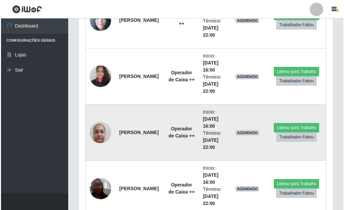
scroll to position [1375, 0]
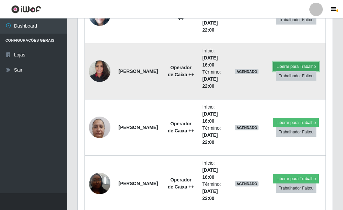
click at [297, 64] on button "Liberar para Trabalho" at bounding box center [295, 66] width 45 height 9
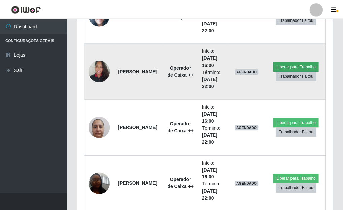
scroll to position [140, 251]
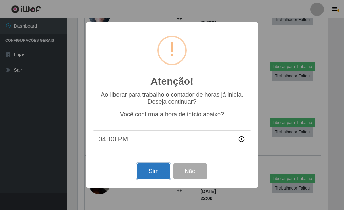
click at [156, 167] on button "Sim" at bounding box center [153, 171] width 33 height 16
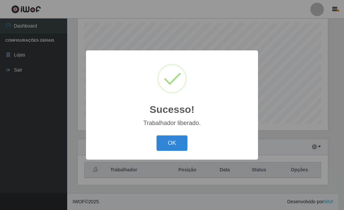
drag, startPoint x: 177, startPoint y: 137, endPoint x: 197, endPoint y: 138, distance: 19.5
click at [177, 138] on button "OK" at bounding box center [172, 144] width 31 height 16
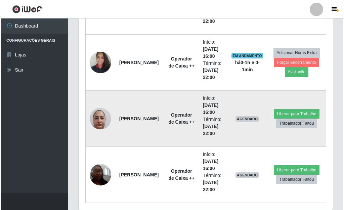
scroll to position [1353, 0]
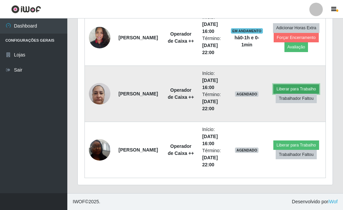
click at [296, 89] on button "Liberar para Trabalho" at bounding box center [295, 88] width 45 height 9
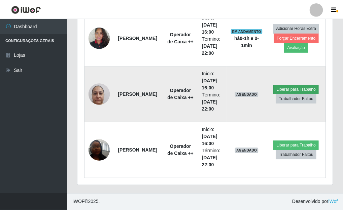
scroll to position [140, 251]
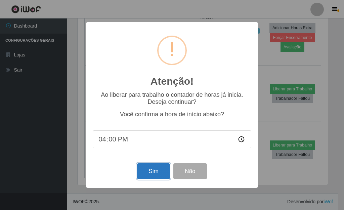
click at [150, 170] on button "Sim" at bounding box center [153, 171] width 33 height 16
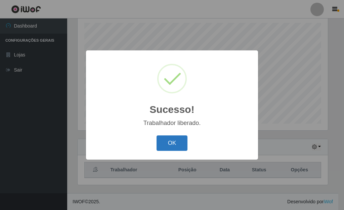
click at [173, 140] on button "OK" at bounding box center [172, 144] width 31 height 16
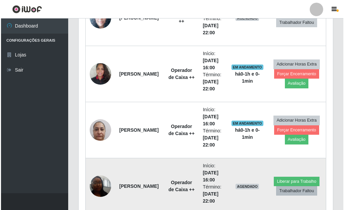
scroll to position [1353, 0]
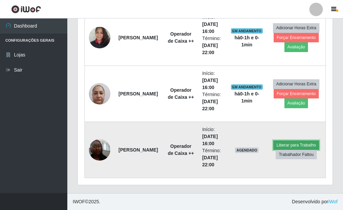
click at [298, 145] on button "Liberar para Trabalho" at bounding box center [295, 145] width 45 height 9
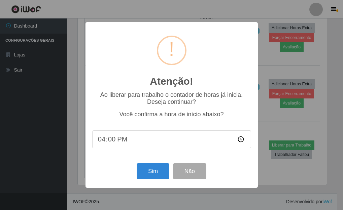
scroll to position [140, 251]
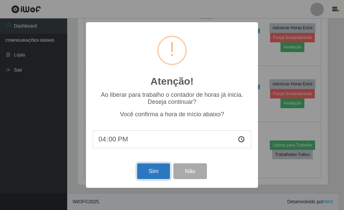
click at [160, 166] on button "Sim" at bounding box center [153, 171] width 33 height 16
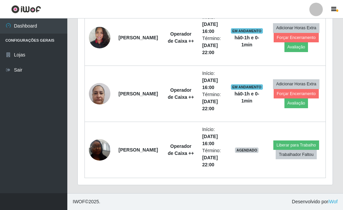
scroll to position [0, 0]
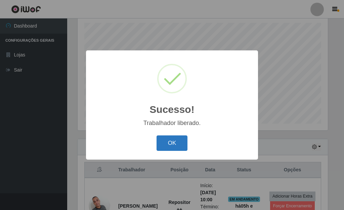
drag, startPoint x: 183, startPoint y: 141, endPoint x: 193, endPoint y: 147, distance: 12.4
click at [183, 141] on button "OK" at bounding box center [172, 144] width 31 height 16
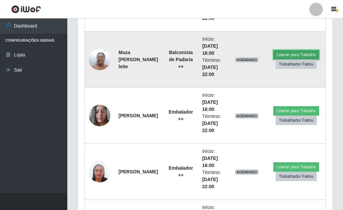
click at [289, 53] on button "Liberar para Trabalho" at bounding box center [295, 54] width 45 height 9
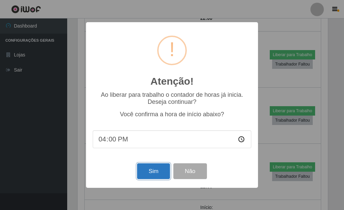
click at [150, 166] on button "Sim" at bounding box center [153, 171] width 33 height 16
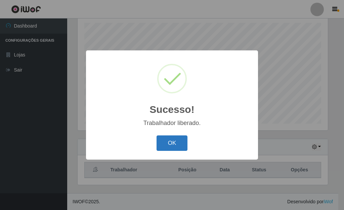
click at [176, 146] on button "OK" at bounding box center [172, 144] width 31 height 16
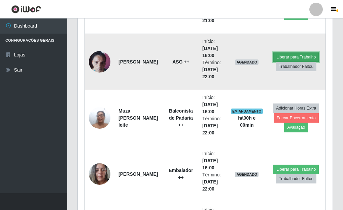
click at [285, 54] on button "Liberar para Trabalho" at bounding box center [295, 56] width 45 height 9
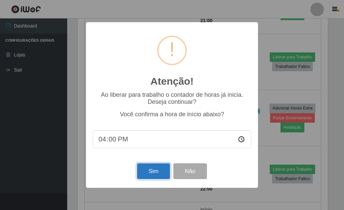
click at [156, 170] on button "Sim" at bounding box center [153, 171] width 33 height 16
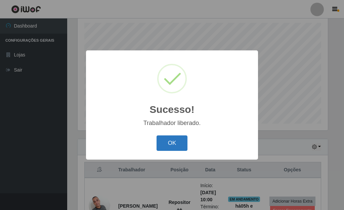
click at [166, 141] on button "OK" at bounding box center [172, 144] width 31 height 16
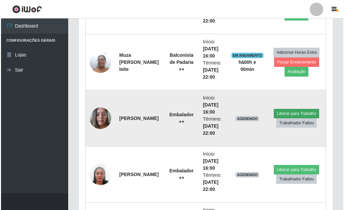
scroll to position [1059, 0]
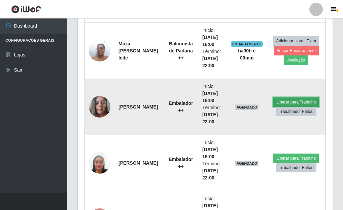
click at [299, 101] on button "Liberar para Trabalho" at bounding box center [295, 102] width 45 height 9
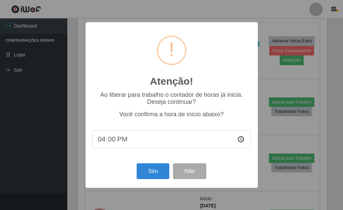
scroll to position [140, 251]
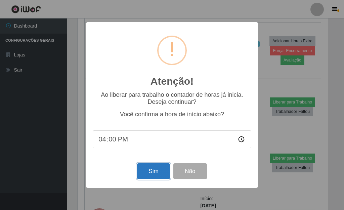
click at [154, 171] on button "Sim" at bounding box center [153, 171] width 33 height 16
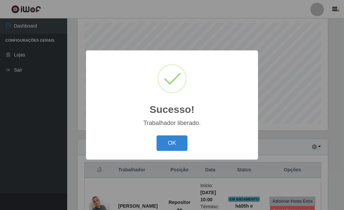
drag, startPoint x: 178, startPoint y: 141, endPoint x: 220, endPoint y: 148, distance: 43.0
click at [178, 141] on button "OK" at bounding box center [172, 144] width 31 height 16
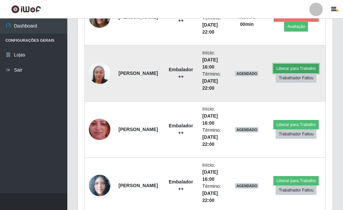
click at [299, 66] on button "Liberar para Trabalho" at bounding box center [295, 68] width 45 height 9
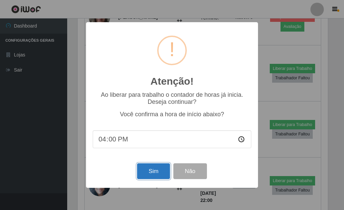
click at [161, 176] on button "Sim" at bounding box center [153, 171] width 33 height 16
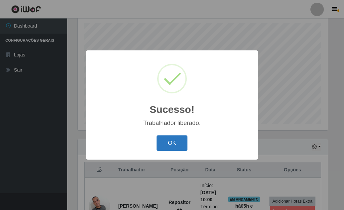
click at [178, 145] on button "OK" at bounding box center [172, 144] width 31 height 16
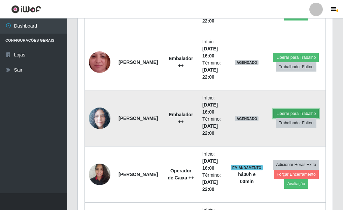
click at [302, 111] on button "Liberar para Trabalho" at bounding box center [295, 113] width 45 height 9
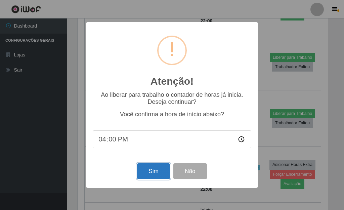
click at [145, 170] on button "Sim" at bounding box center [153, 171] width 33 height 16
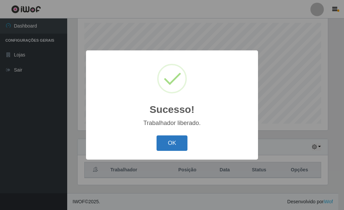
click at [177, 139] on button "OK" at bounding box center [172, 144] width 31 height 16
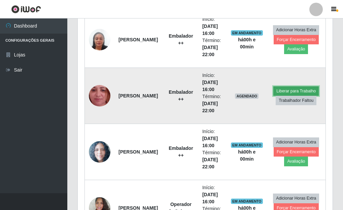
click at [297, 90] on button "Liberar para Trabalho" at bounding box center [295, 90] width 45 height 9
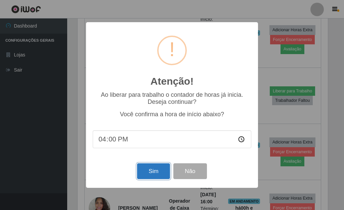
click at [167, 171] on button "Sim" at bounding box center [153, 171] width 33 height 16
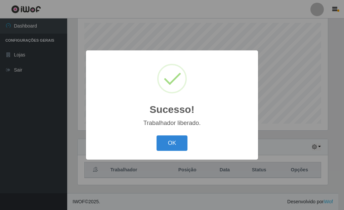
drag, startPoint x: 171, startPoint y: 139, endPoint x: 174, endPoint y: 145, distance: 7.4
click at [171, 139] on button "OK" at bounding box center [172, 144] width 31 height 16
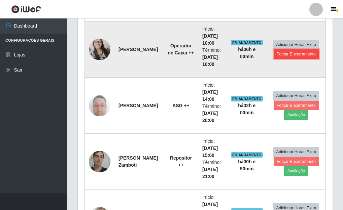
click at [295, 54] on button "Forçar Encerramento" at bounding box center [295, 53] width 45 height 9
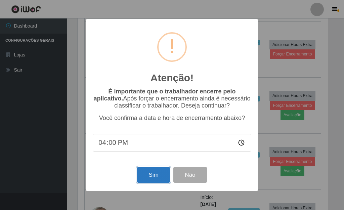
click at [155, 180] on button "Sim" at bounding box center [153, 175] width 33 height 16
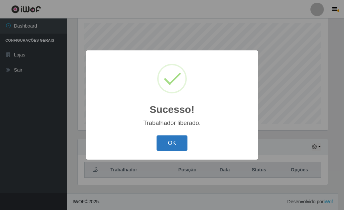
click at [171, 146] on button "OK" at bounding box center [172, 144] width 31 height 16
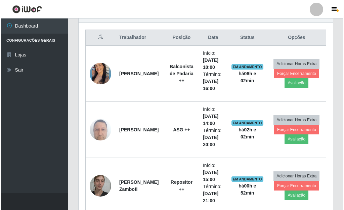
scroll to position [209, 0]
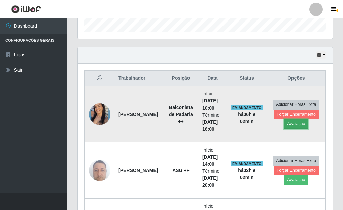
click at [296, 125] on button "Avaliação" at bounding box center [296, 123] width 24 height 9
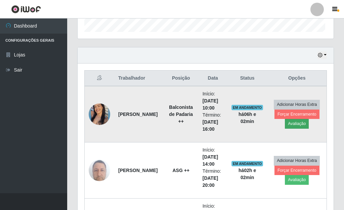
scroll to position [140, 251]
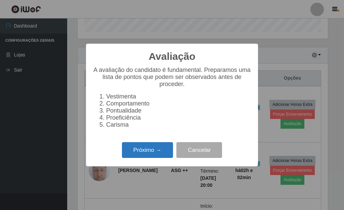
click at [132, 153] on button "Próximo →" at bounding box center [147, 150] width 51 height 16
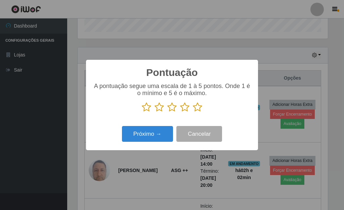
click at [194, 109] on icon at bounding box center [197, 107] width 9 height 10
click at [193, 112] on input "radio" at bounding box center [193, 112] width 0 height 0
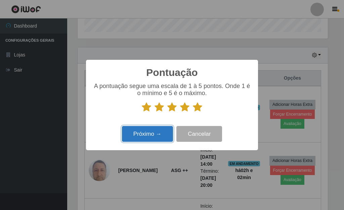
click at [149, 138] on button "Próximo →" at bounding box center [147, 134] width 51 height 16
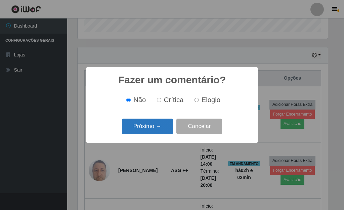
click at [154, 133] on button "Próximo →" at bounding box center [147, 127] width 51 height 16
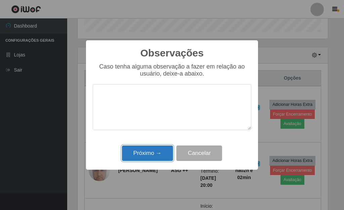
click at [158, 154] on button "Próximo →" at bounding box center [147, 154] width 51 height 16
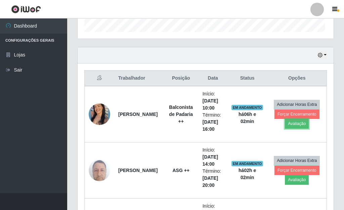
scroll to position [140, 255]
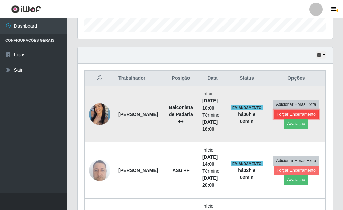
click at [306, 112] on button "Forçar Encerramento" at bounding box center [295, 114] width 45 height 9
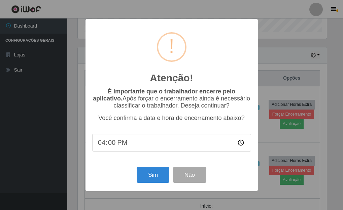
scroll to position [140, 251]
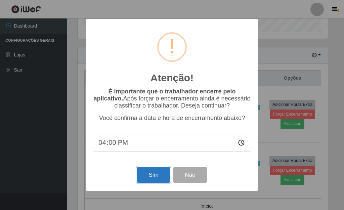
click at [151, 175] on button "Sim" at bounding box center [153, 175] width 33 height 16
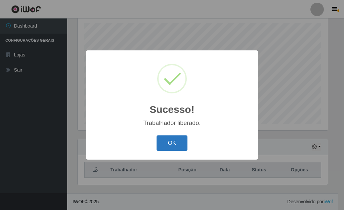
click at [172, 148] on button "OK" at bounding box center [172, 144] width 31 height 16
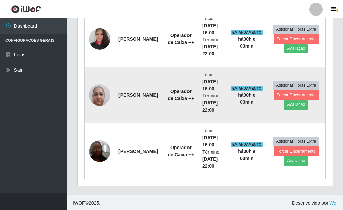
scroll to position [1128, 0]
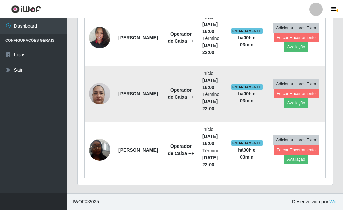
click at [97, 99] on img at bounding box center [100, 93] width 22 height 29
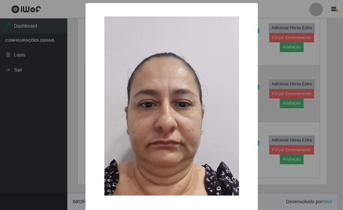
scroll to position [140, 251]
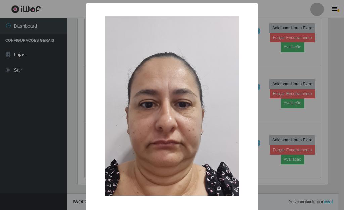
click at [269, 53] on div "× OK Cancel" at bounding box center [172, 105] width 344 height 210
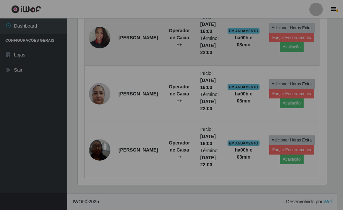
scroll to position [140, 255]
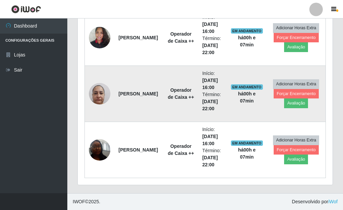
click at [106, 93] on img at bounding box center [100, 93] width 22 height 29
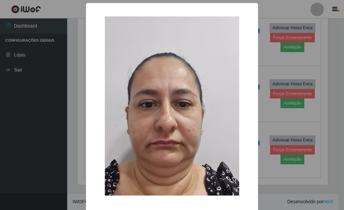
click at [262, 56] on div "× OK Cancel" at bounding box center [172, 105] width 344 height 210
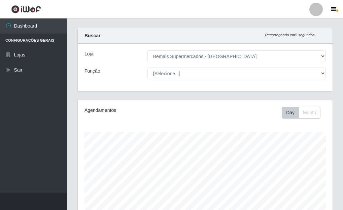
scroll to position [0, 0]
